Goal: Task Accomplishment & Management: Manage account settings

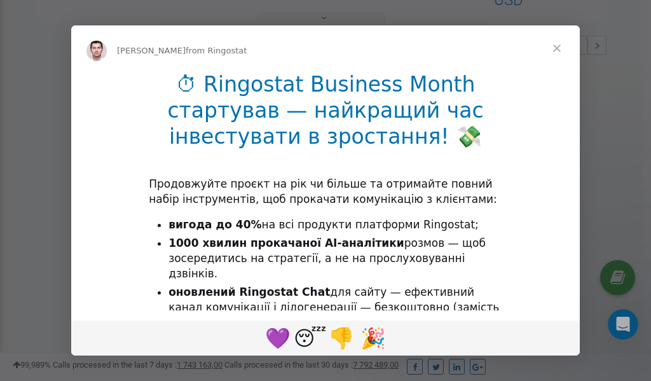
click at [558, 50] on span "Close" at bounding box center [557, 48] width 46 height 46
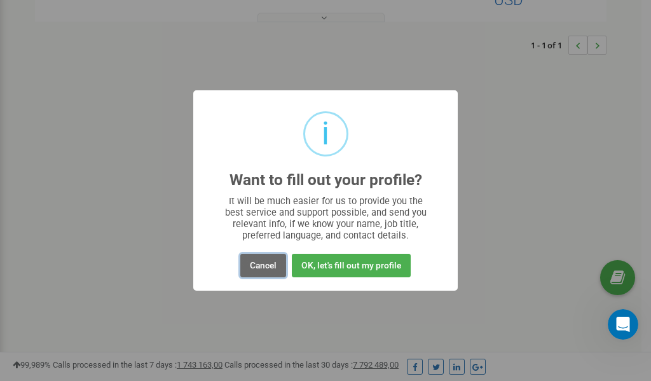
click at [262, 266] on button "Cancel" at bounding box center [263, 266] width 46 height 24
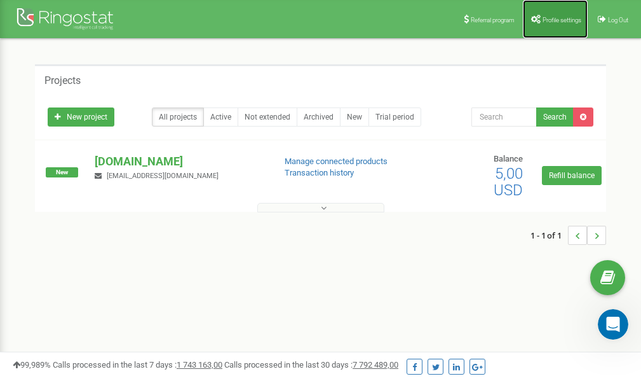
click at [553, 15] on link "Profile settings" at bounding box center [555, 19] width 65 height 38
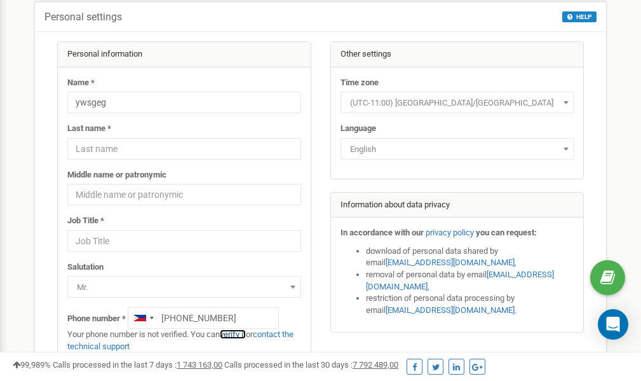
click at [238, 332] on link "verify it" at bounding box center [233, 334] width 26 height 10
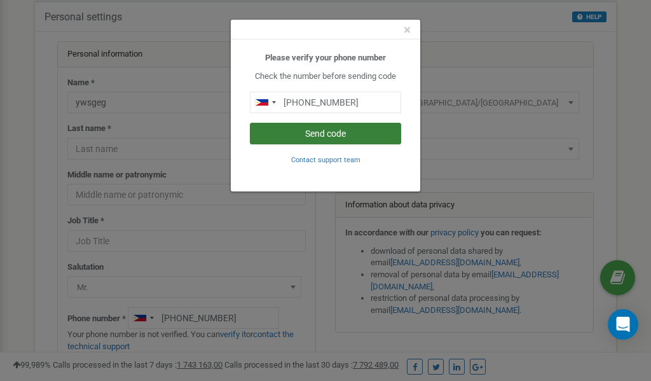
click at [325, 130] on button "Send code" at bounding box center [325, 134] width 151 height 22
